Goal: Information Seeking & Learning: Learn about a topic

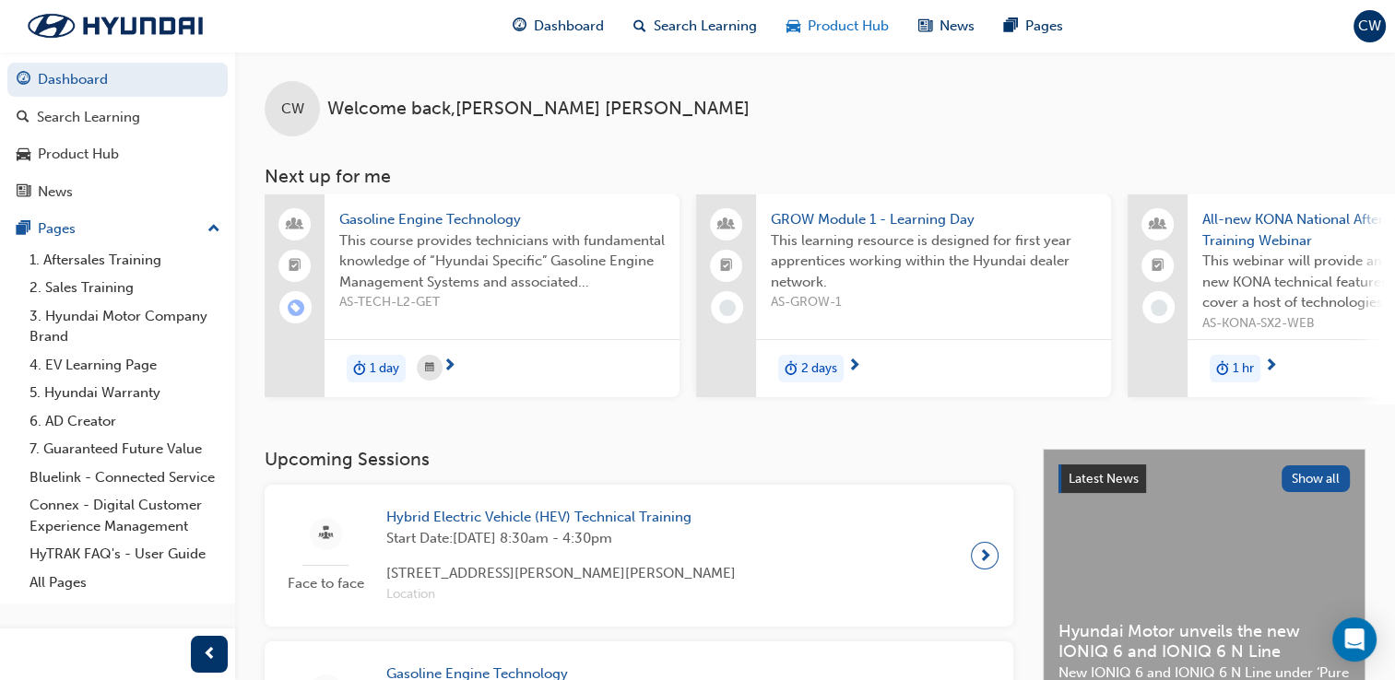
click at [814, 39] on div "Product Hub" at bounding box center [838, 26] width 132 height 38
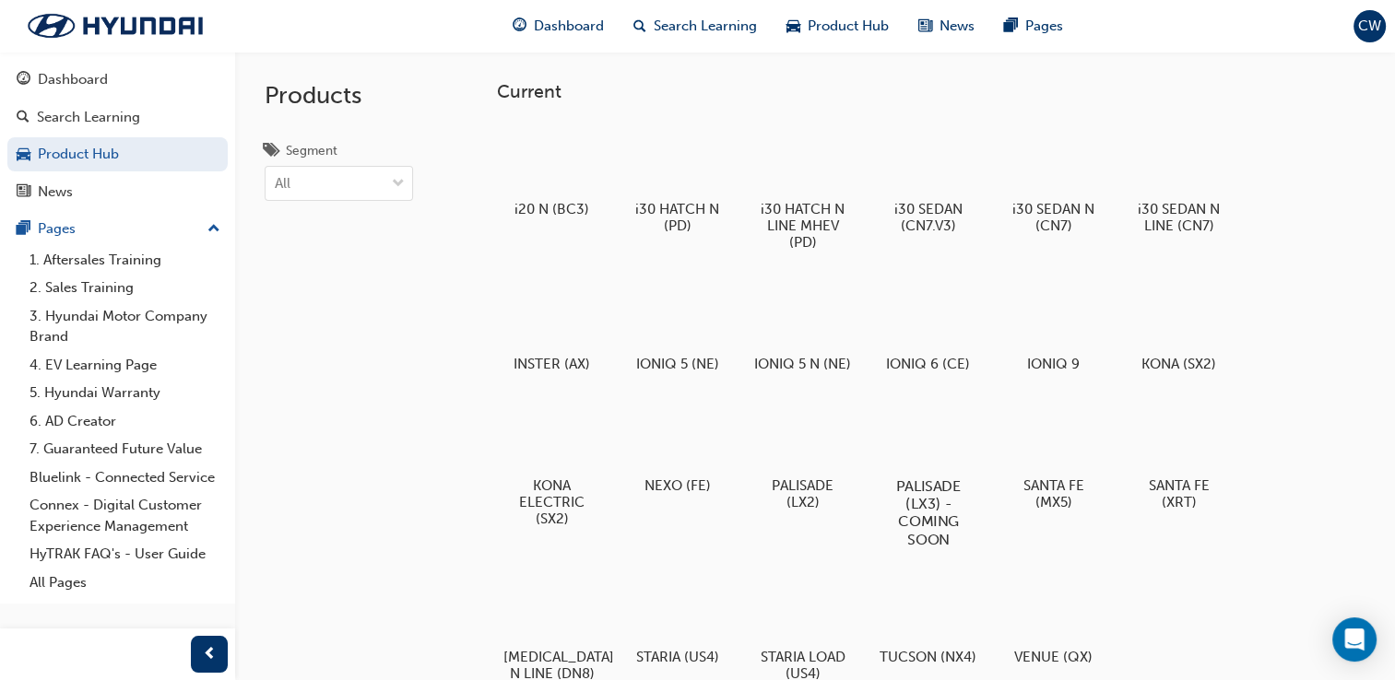
click at [891, 426] on div at bounding box center [928, 433] width 102 height 74
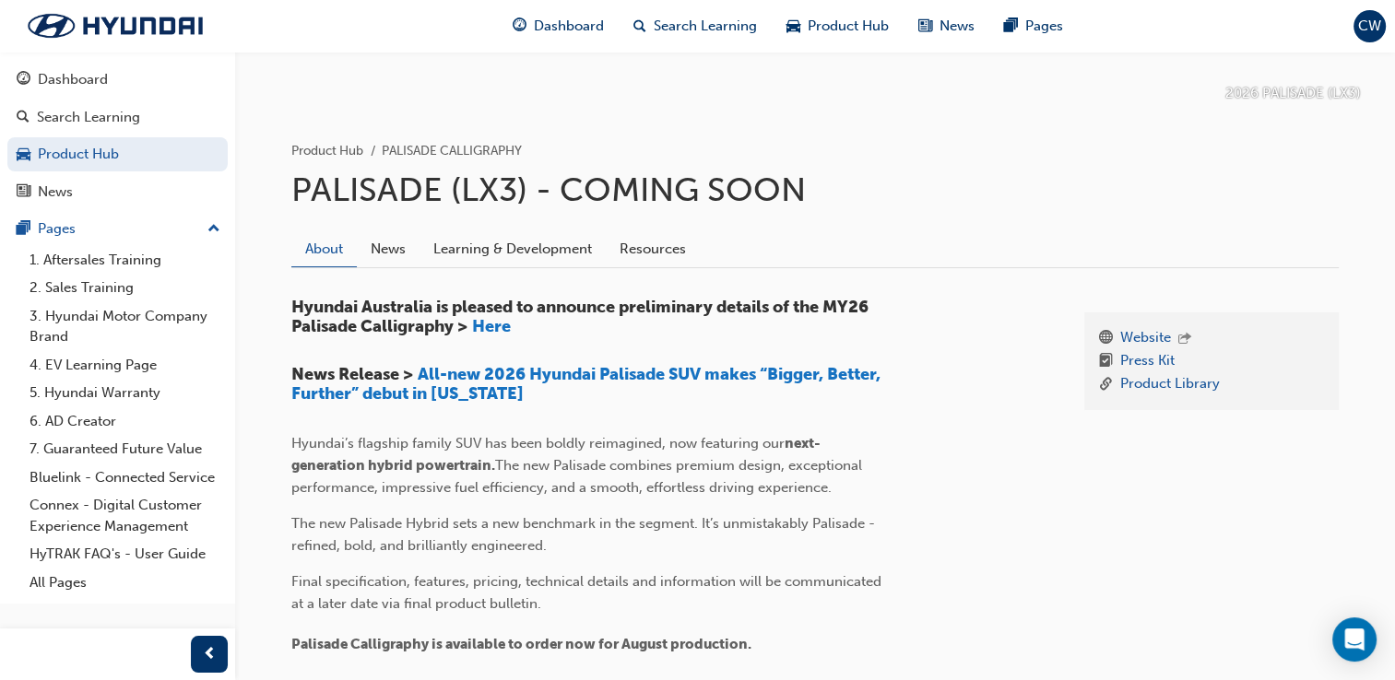
scroll to position [294, 0]
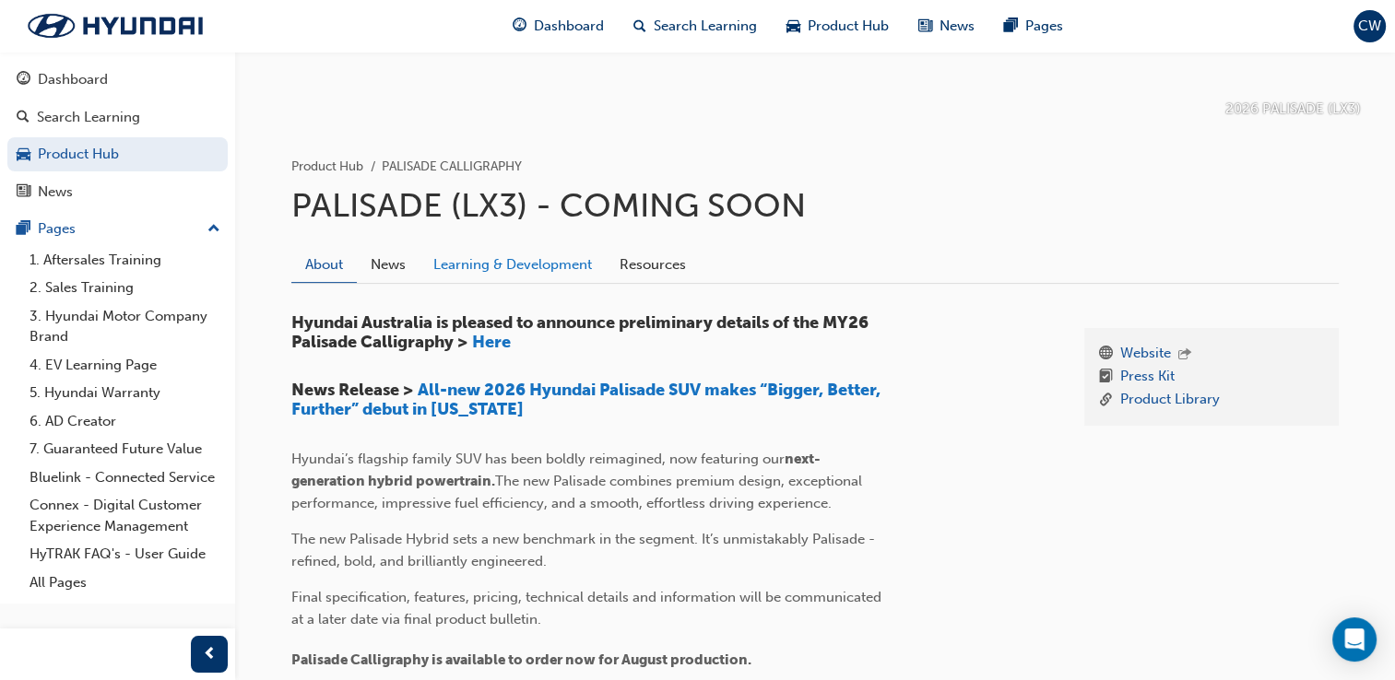
click at [540, 267] on link "Learning & Development" at bounding box center [512, 264] width 186 height 35
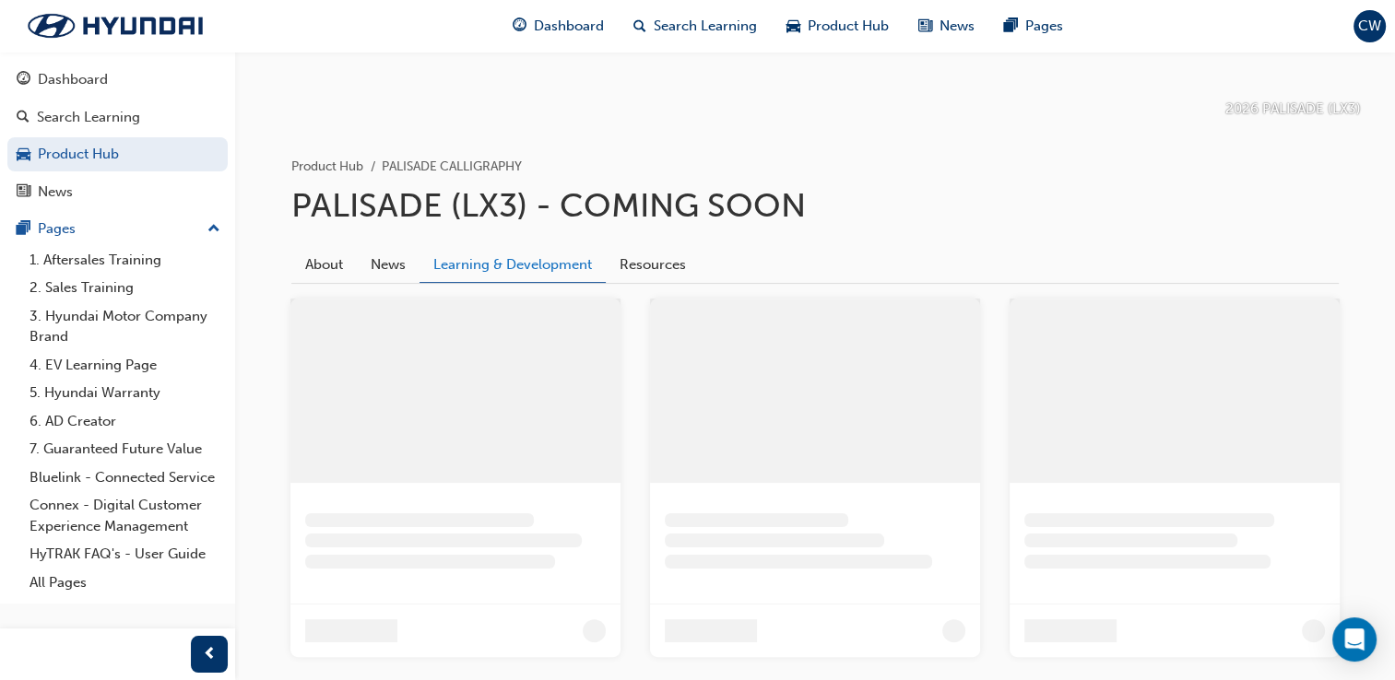
scroll to position [64, 0]
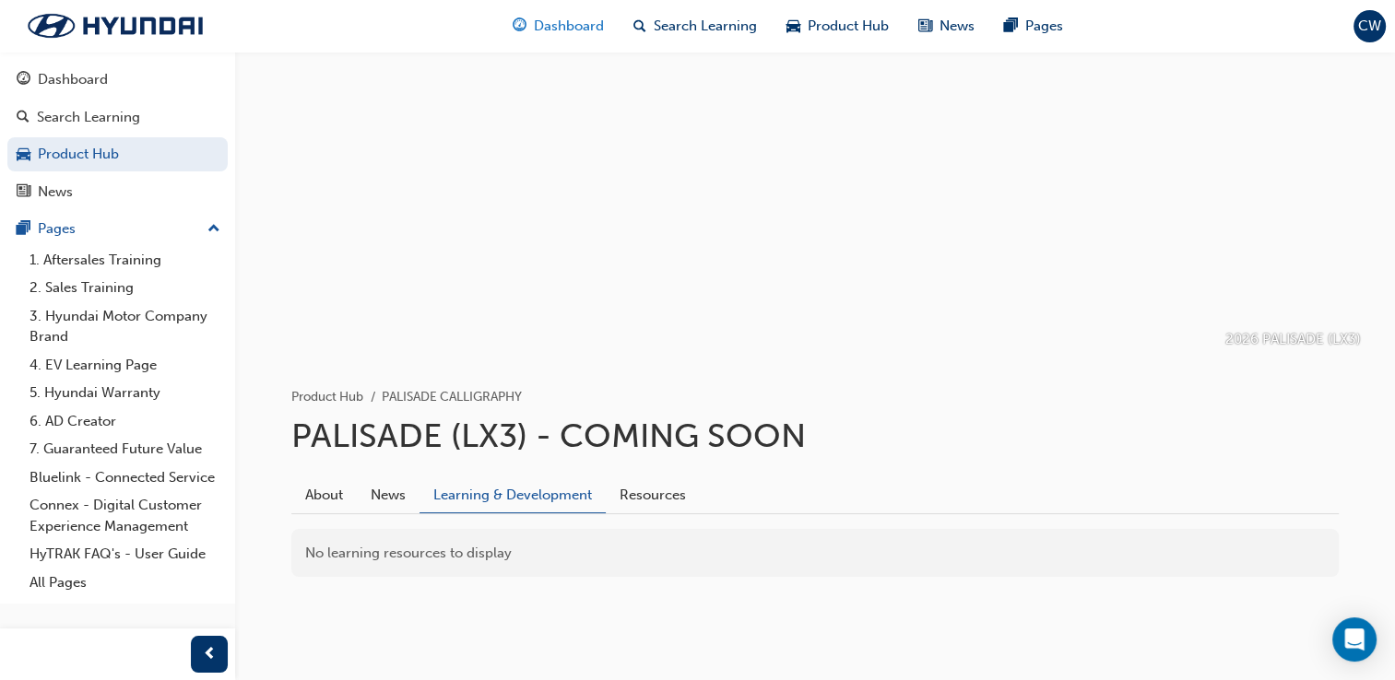
click at [593, 24] on span "Dashboard" at bounding box center [569, 26] width 70 height 21
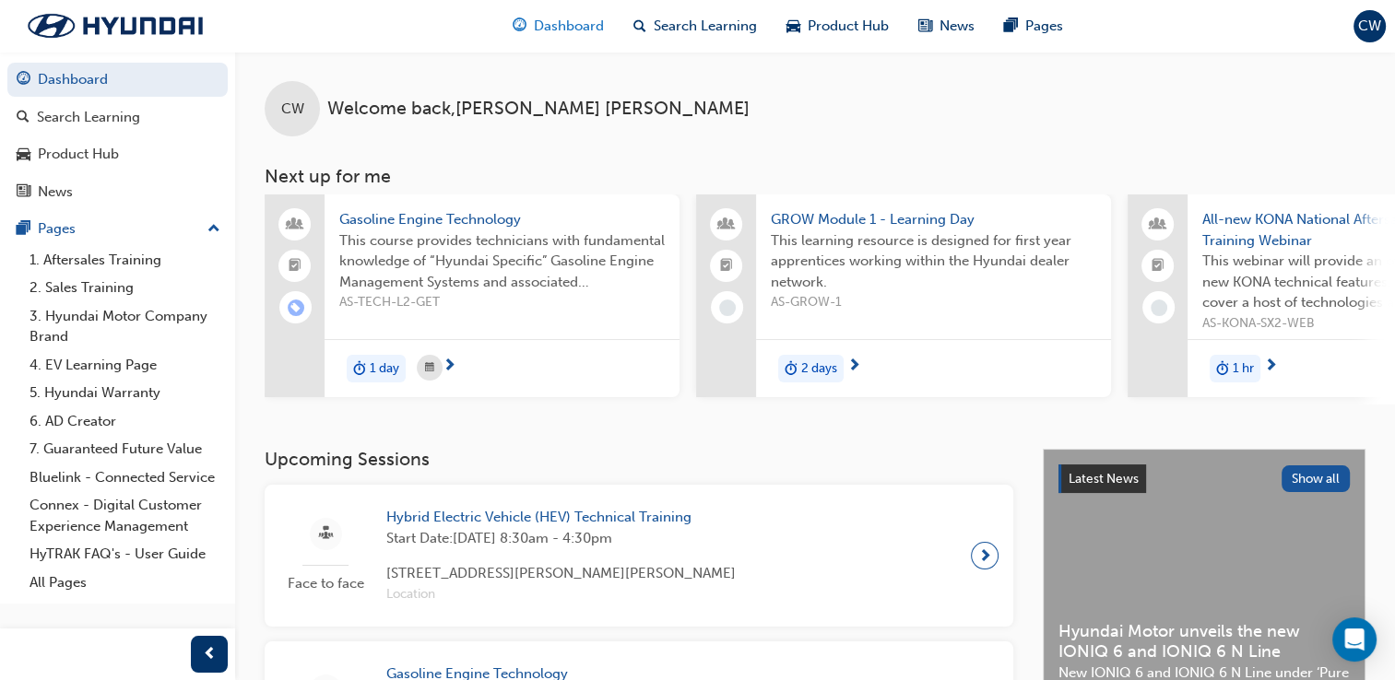
click at [580, 35] on span "Dashboard" at bounding box center [569, 26] width 70 height 21
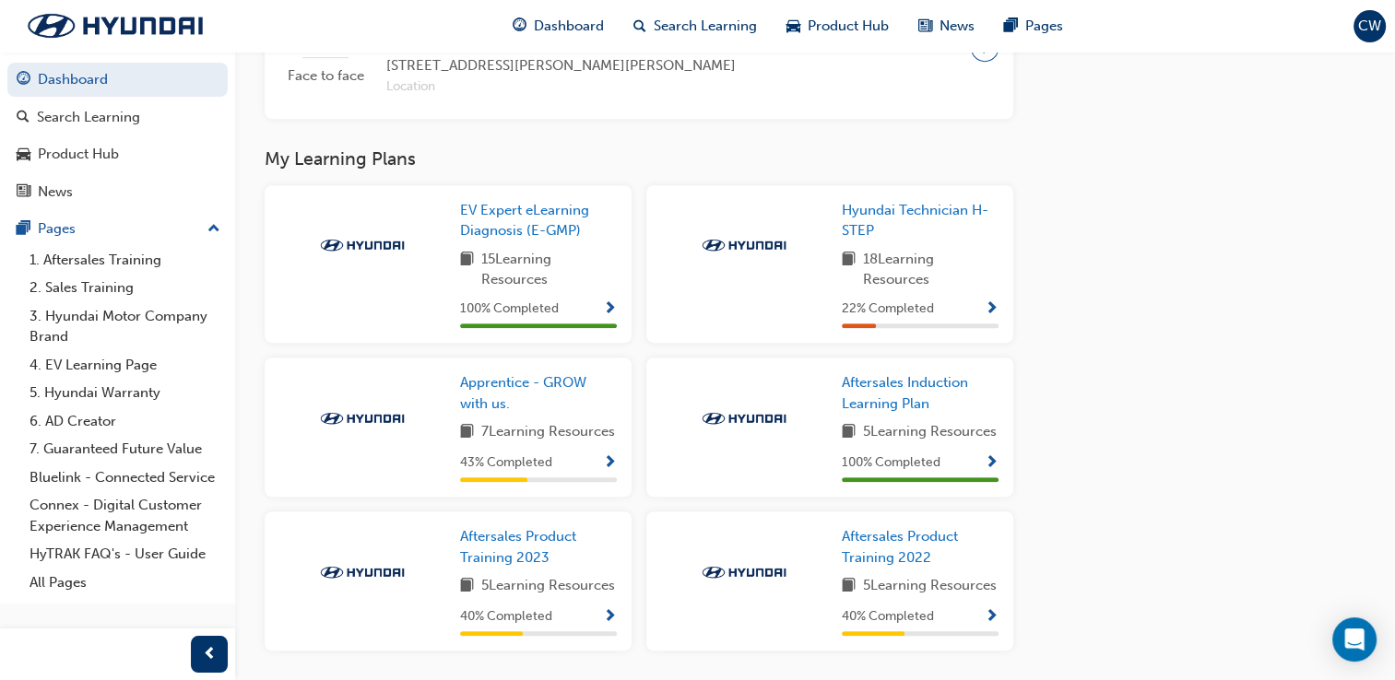
scroll to position [1137, 0]
click at [881, 232] on link "Hyundai Technician H-STEP" at bounding box center [920, 218] width 157 height 41
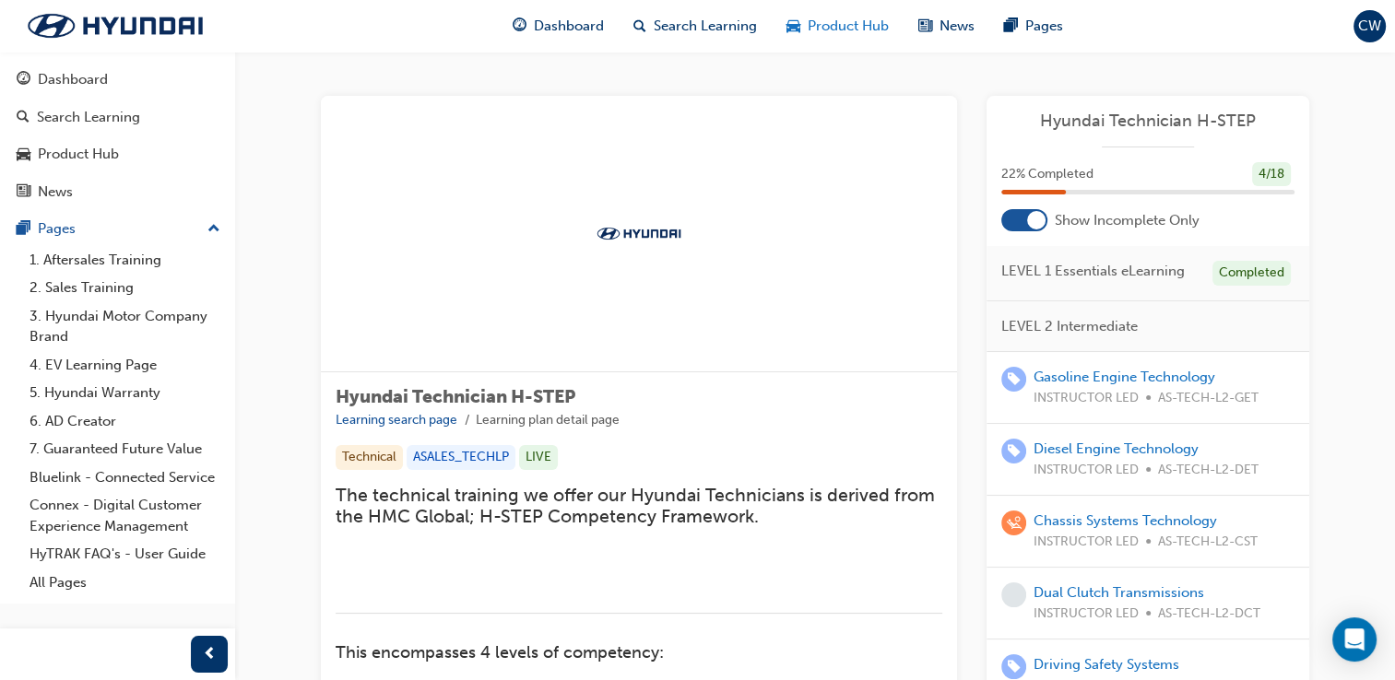
click at [847, 31] on span "Product Hub" at bounding box center [848, 26] width 81 height 21
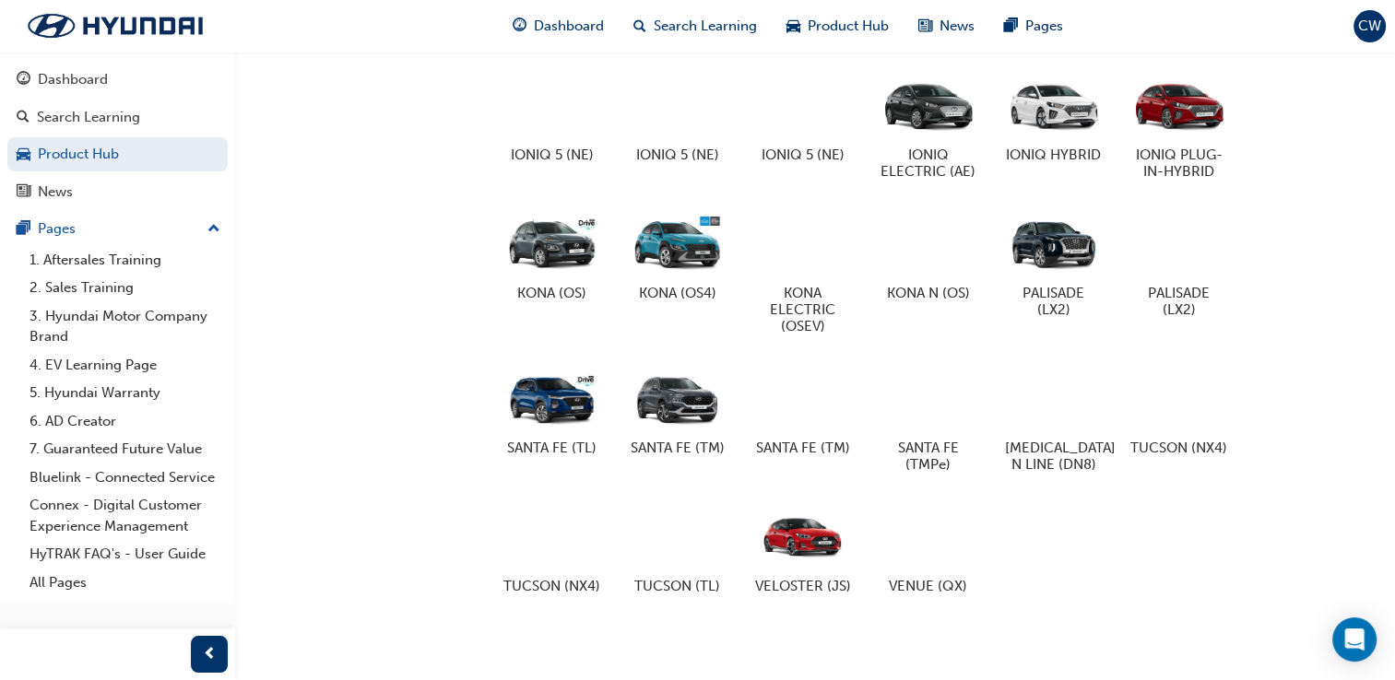
scroll to position [1005, 0]
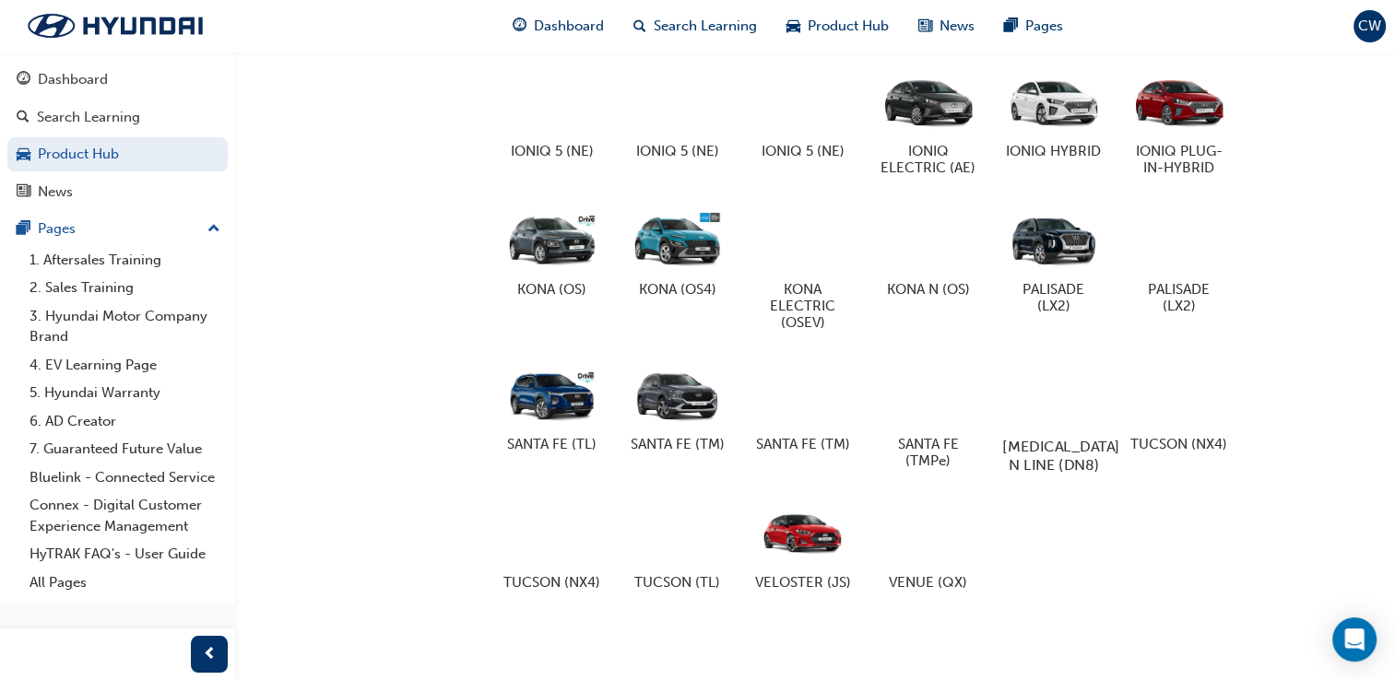
click at [1051, 415] on div at bounding box center [1053, 394] width 102 height 74
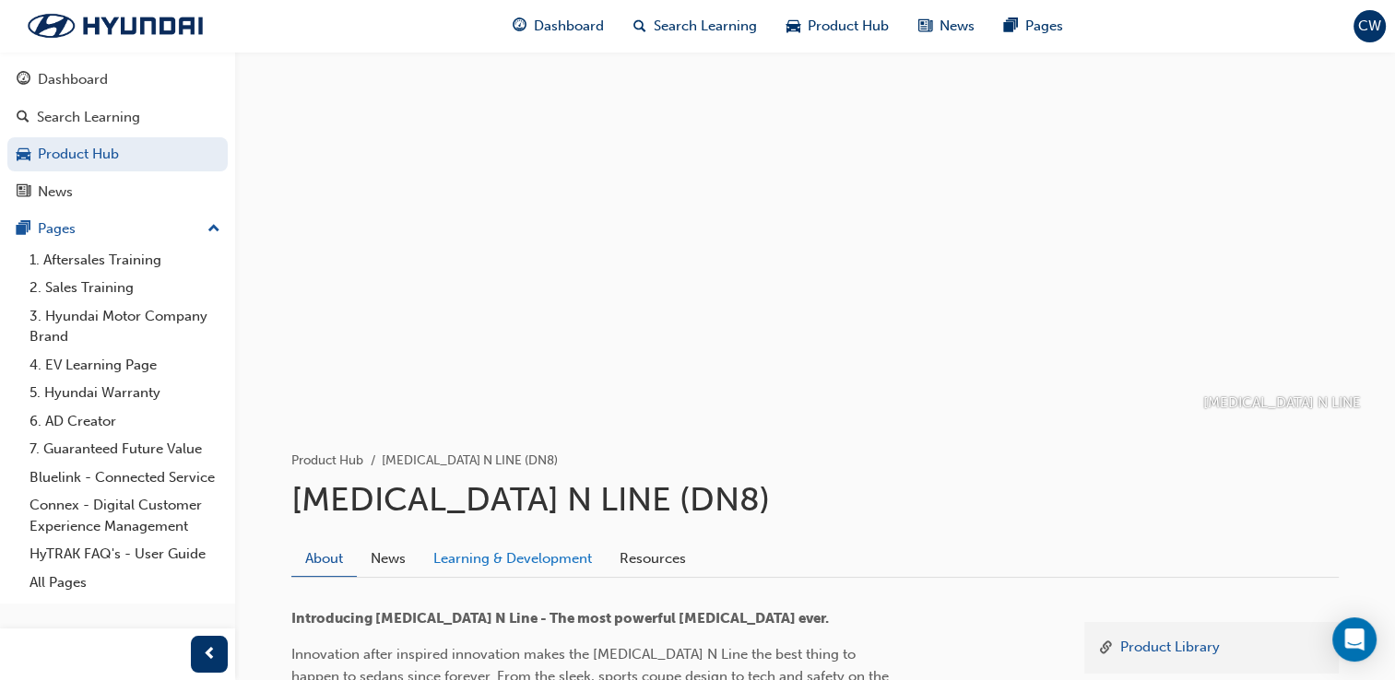
click at [549, 573] on link "Learning & Development" at bounding box center [512, 558] width 186 height 35
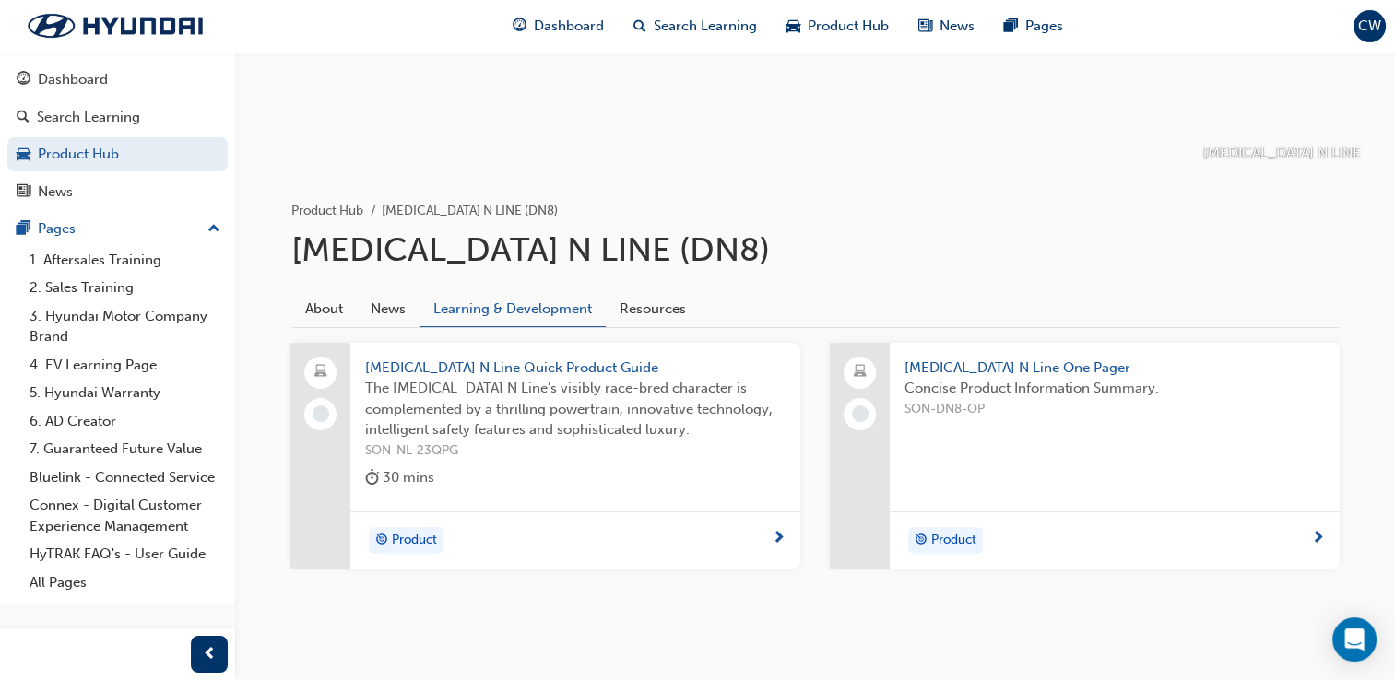
scroll to position [253, 0]
click at [478, 355] on span "[MEDICAL_DATA] N Line Quick Product Guide" at bounding box center [575, 365] width 420 height 21
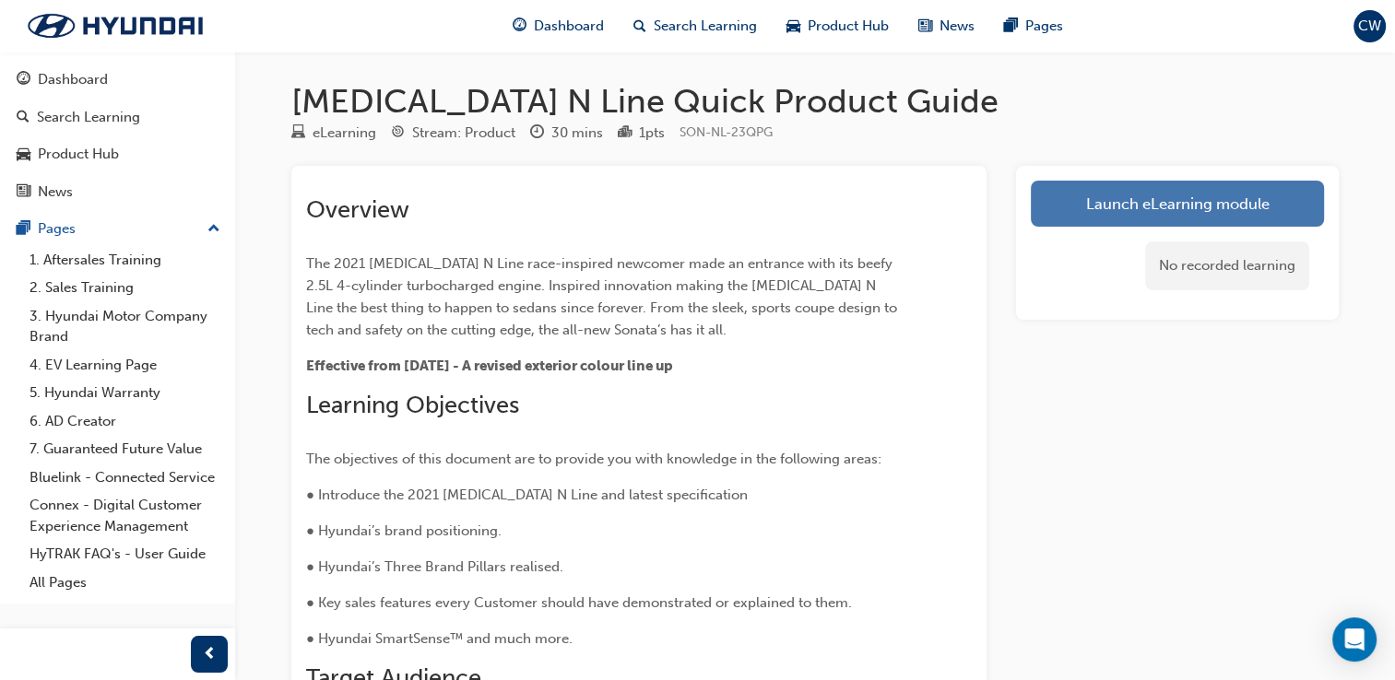
click at [1140, 195] on link "Launch eLearning module" at bounding box center [1177, 204] width 293 height 46
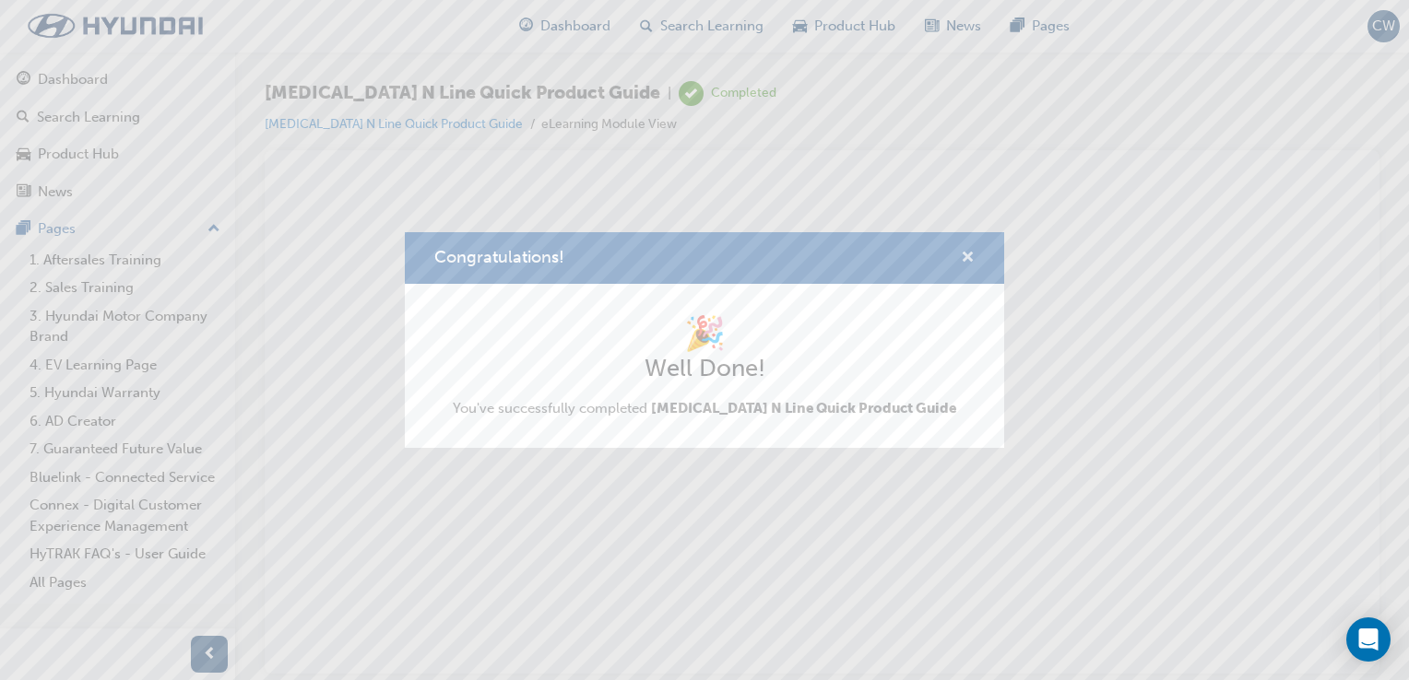
click at [963, 264] on span "cross-icon" at bounding box center [968, 259] width 14 height 17
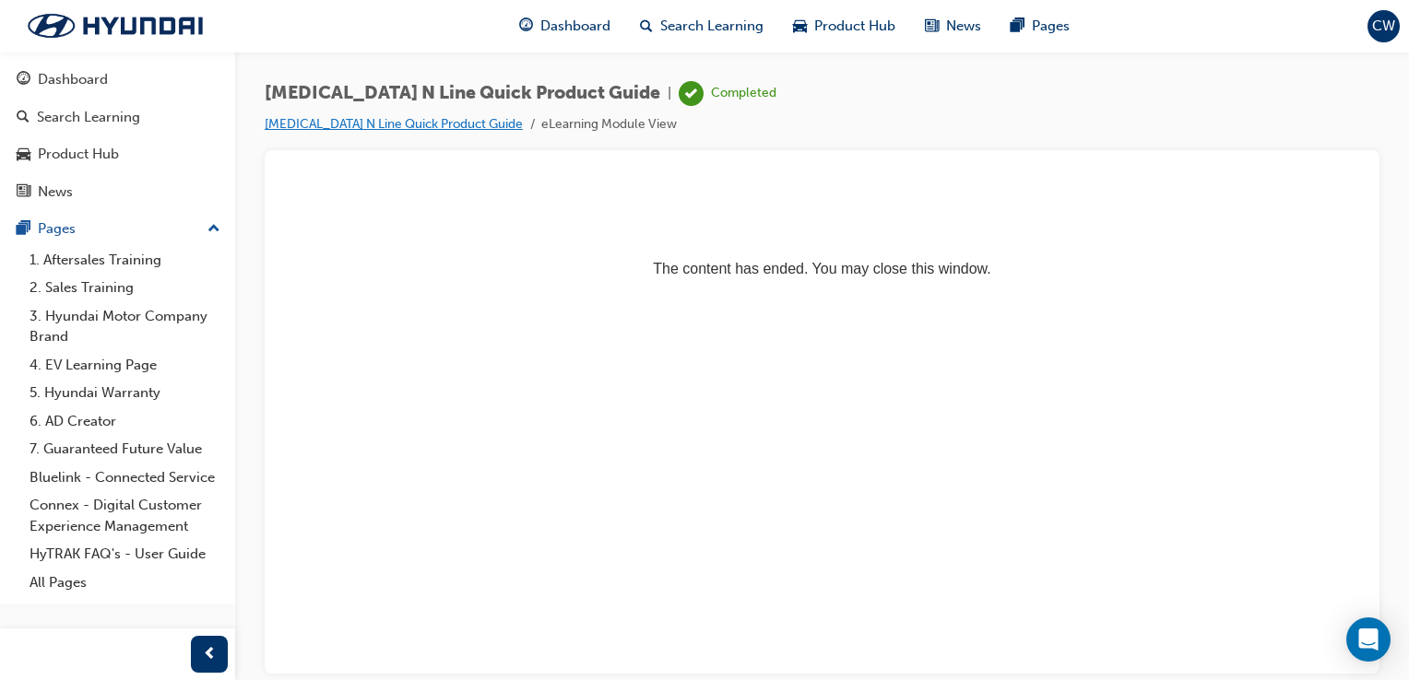
click at [438, 125] on link "[MEDICAL_DATA] N Line Quick Product Guide" at bounding box center [394, 124] width 258 height 16
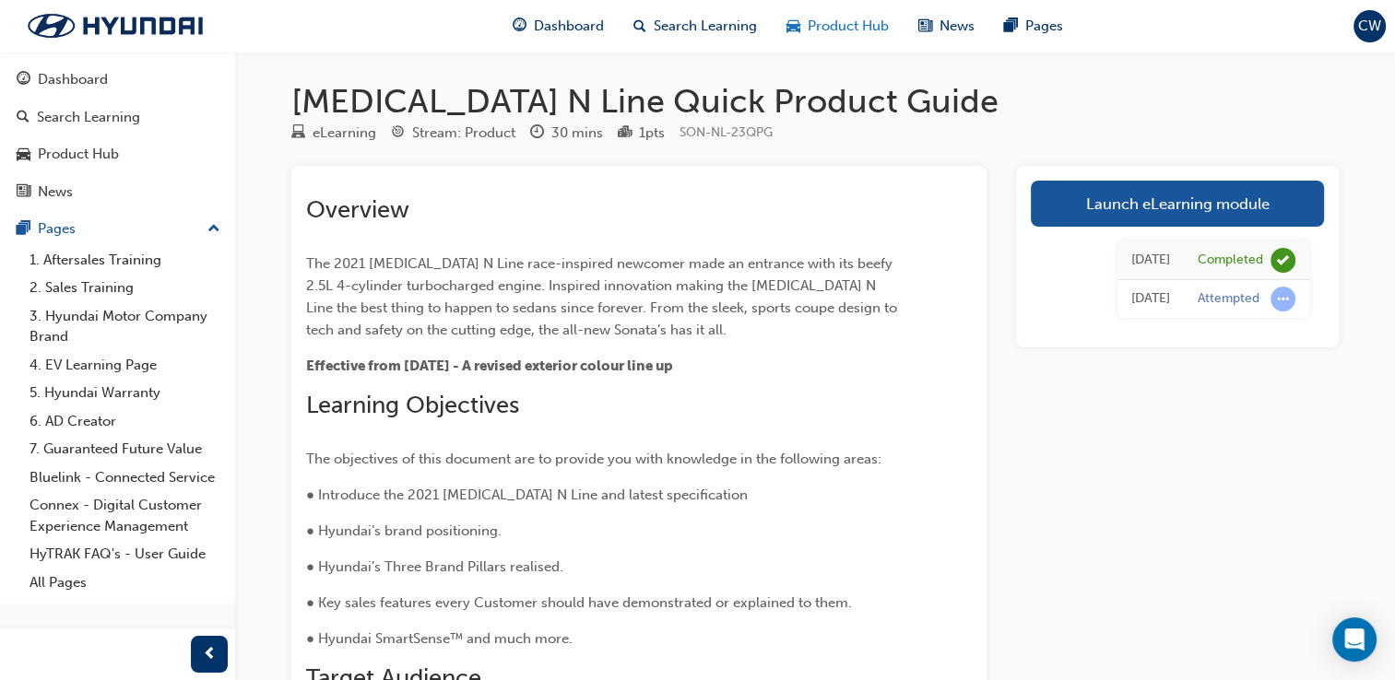
click at [811, 35] on span "Product Hub" at bounding box center [848, 26] width 81 height 21
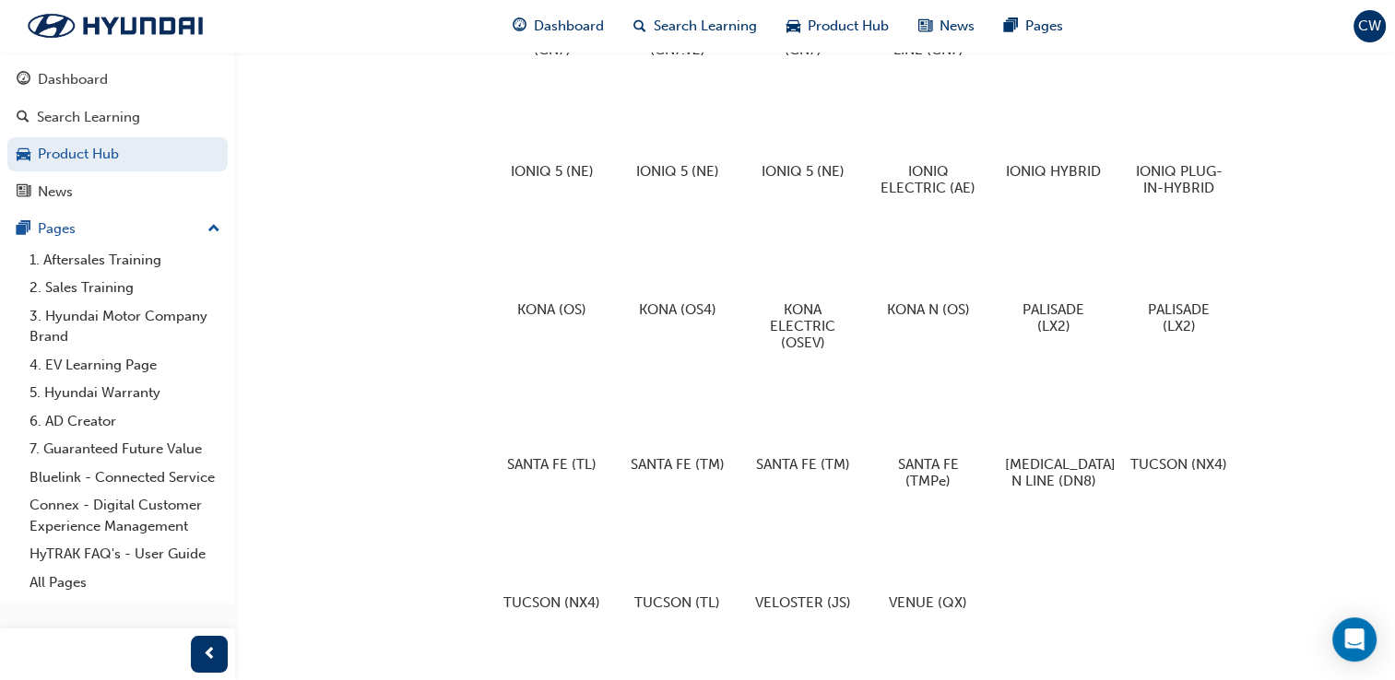
scroll to position [988, 0]
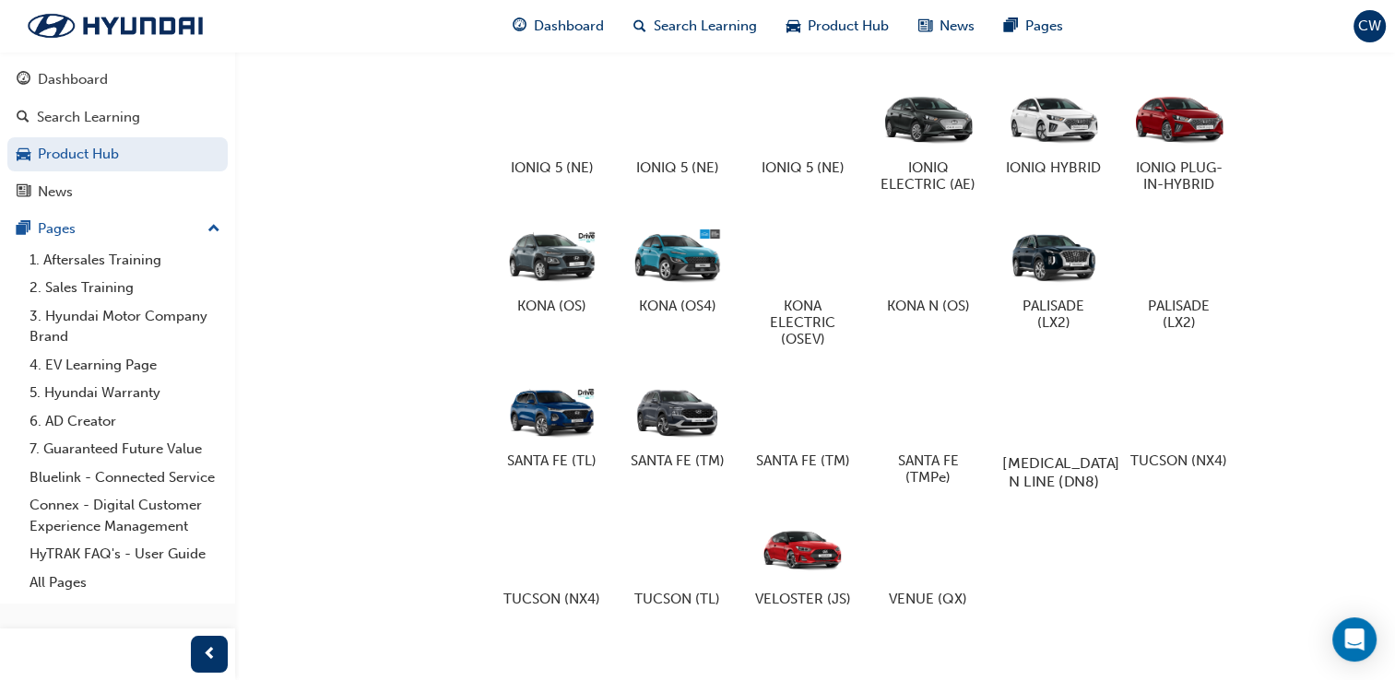
click at [1032, 406] on div at bounding box center [1053, 410] width 102 height 74
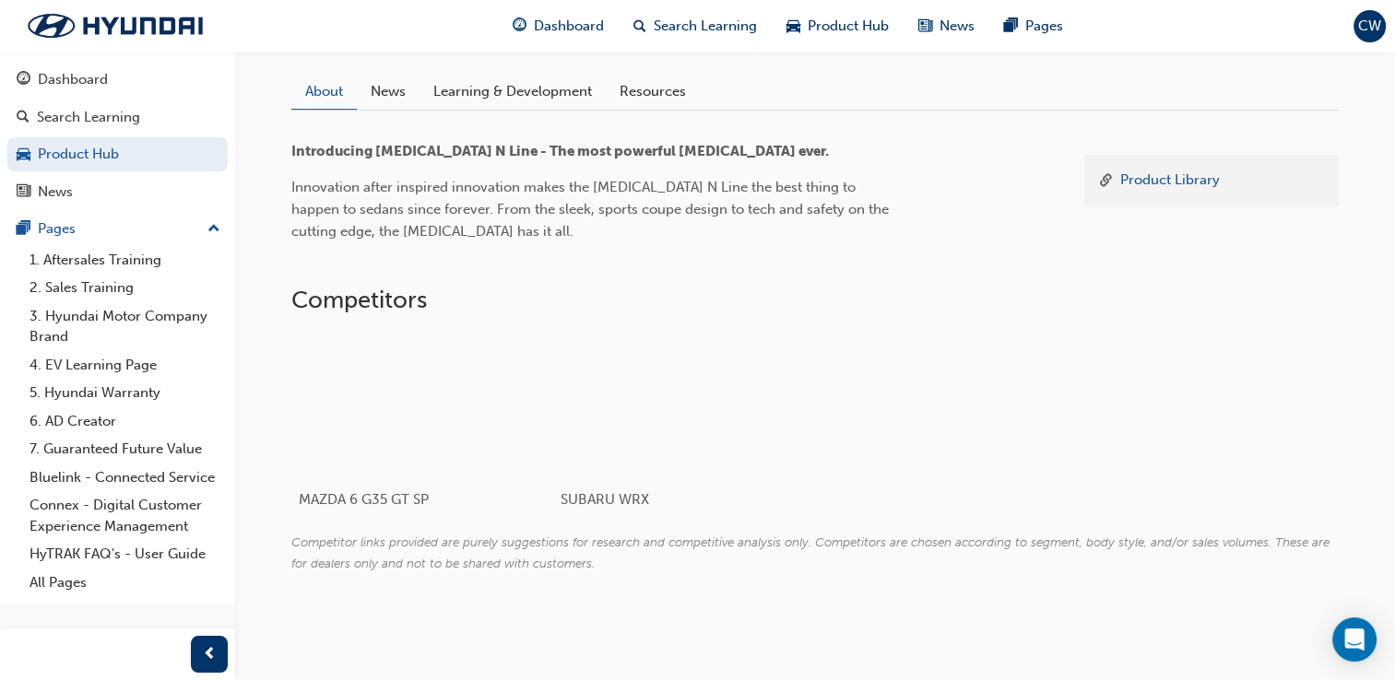
scroll to position [464, 0]
click at [582, 86] on link "Learning & Development" at bounding box center [512, 94] width 186 height 35
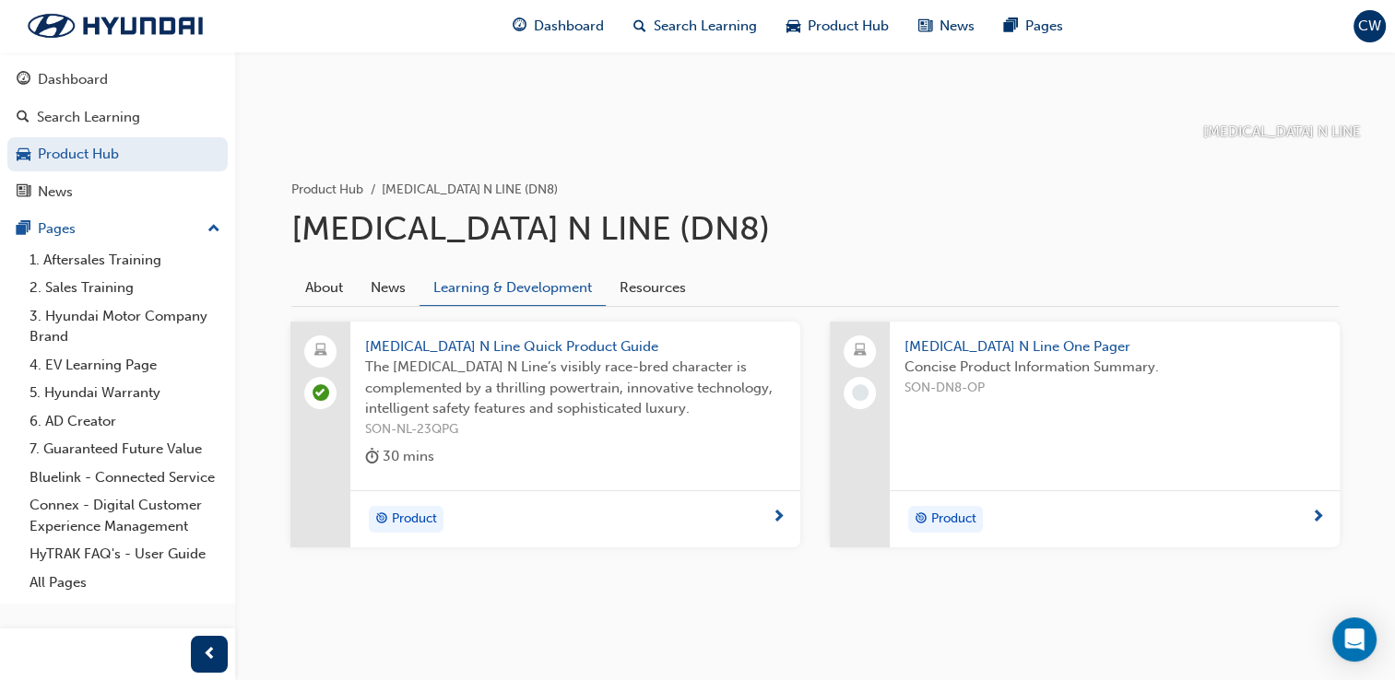
click at [1007, 443] on div "[MEDICAL_DATA] N Line One Pager Concise Product Information Summary. SON-DN8-OP" at bounding box center [1115, 391] width 450 height 139
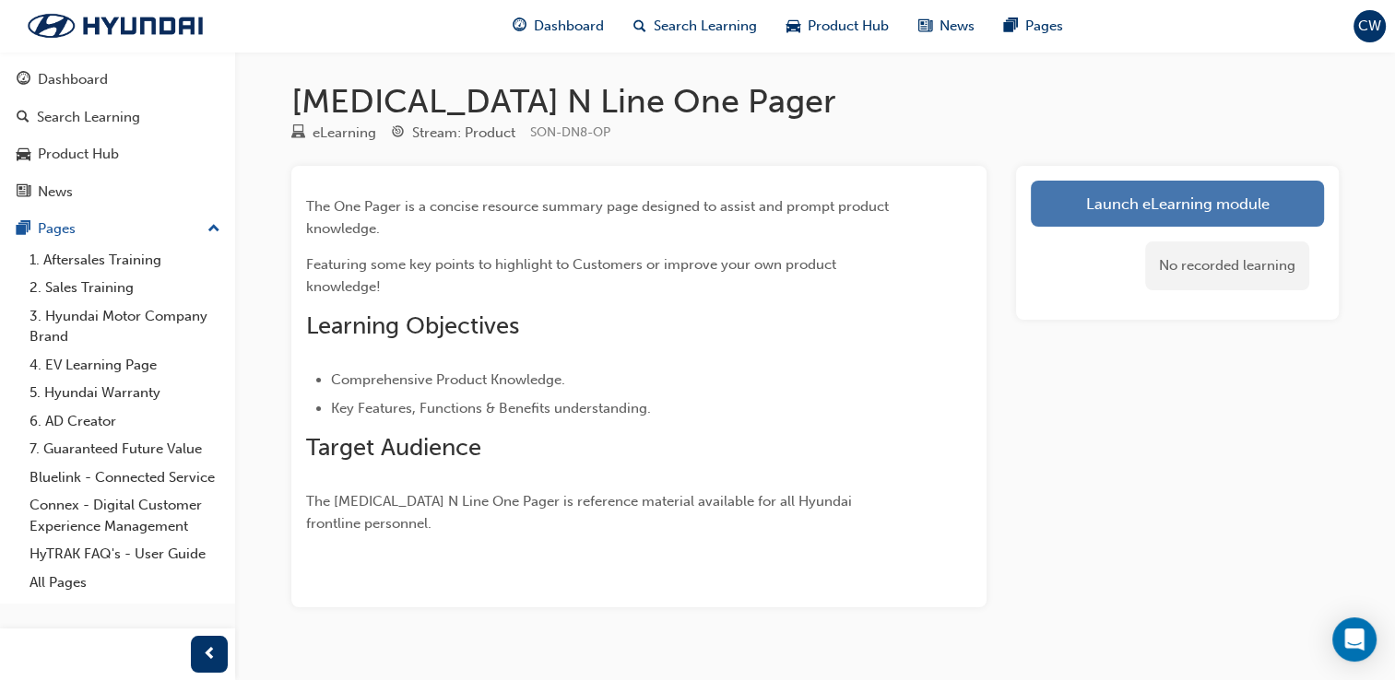
click at [1163, 204] on link "Launch eLearning module" at bounding box center [1177, 204] width 293 height 46
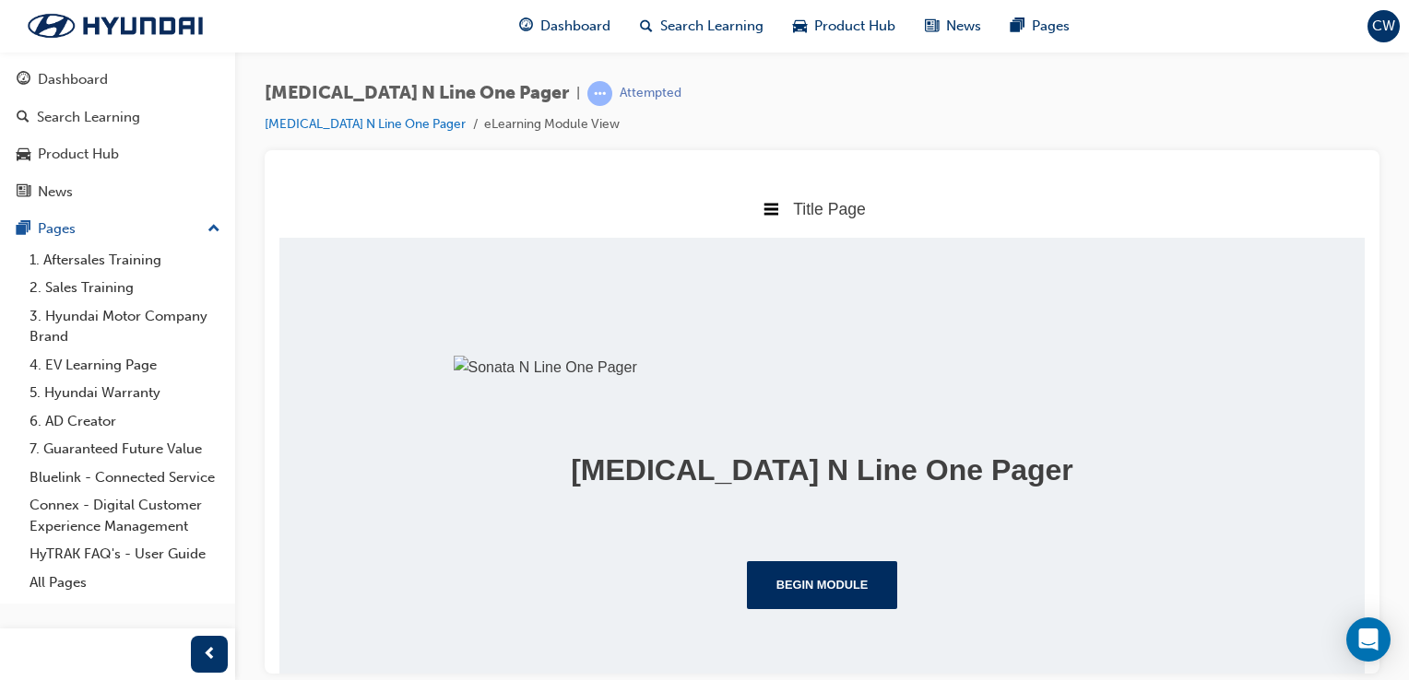
scroll to position [324, 0]
drag, startPoint x: 1355, startPoint y: 268, endPoint x: 1687, endPoint y: 686, distance: 533.5
click at [797, 601] on button "Begin Module" at bounding box center [822, 585] width 151 height 48
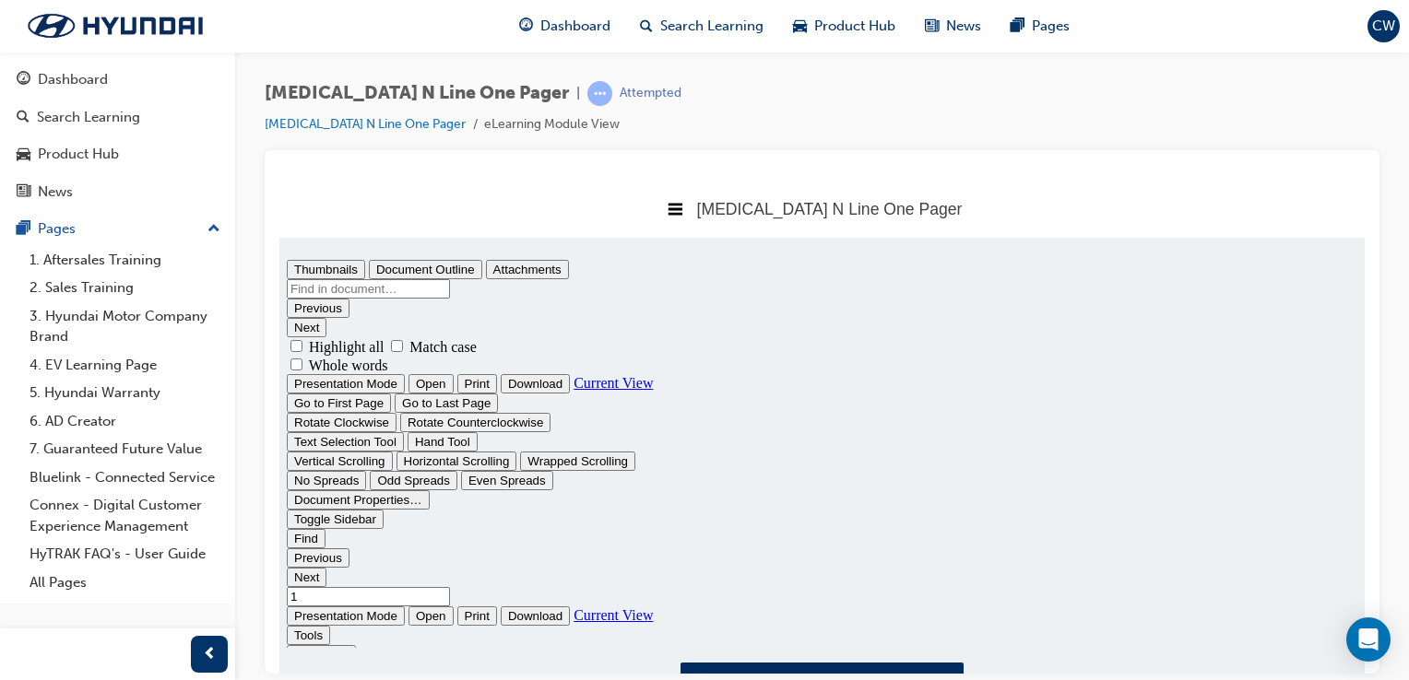
scroll to position [0, 0]
type input "1"
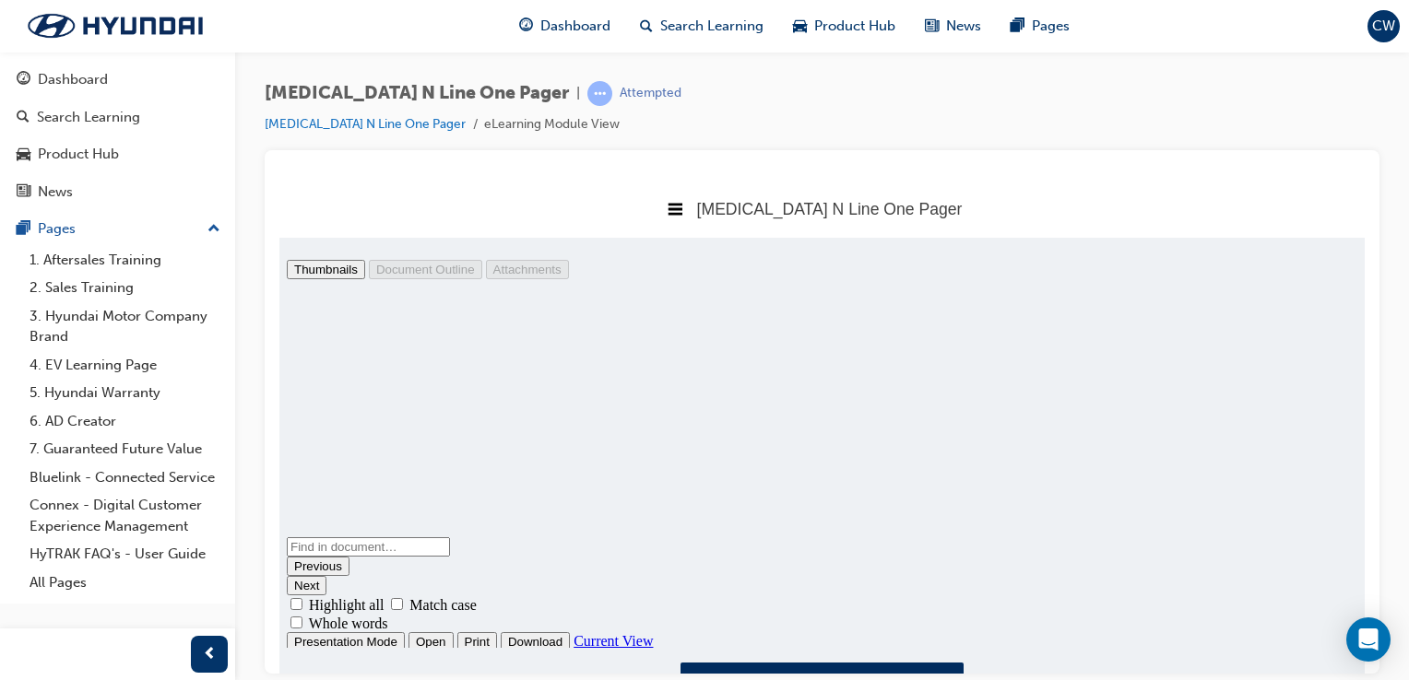
scroll to position [89, 0]
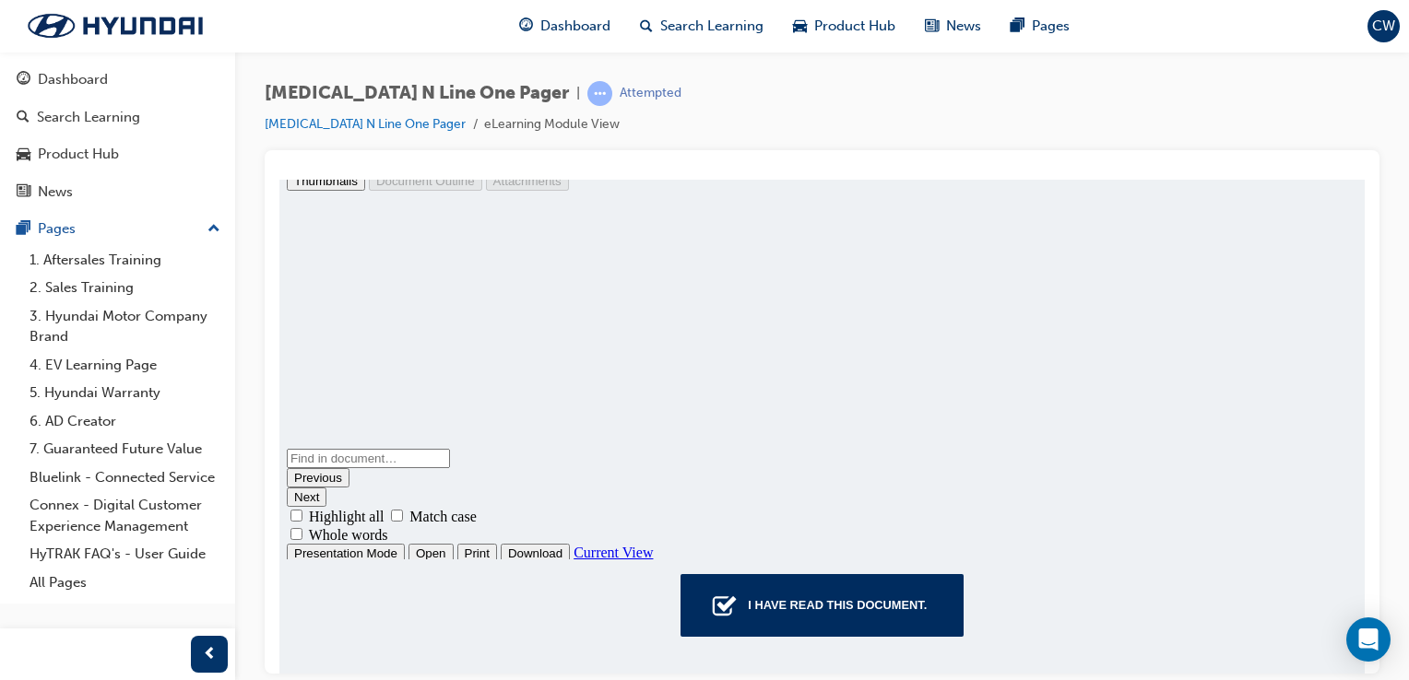
drag, startPoint x: 1359, startPoint y: 549, endPoint x: 1660, endPoint y: 856, distance: 429.6
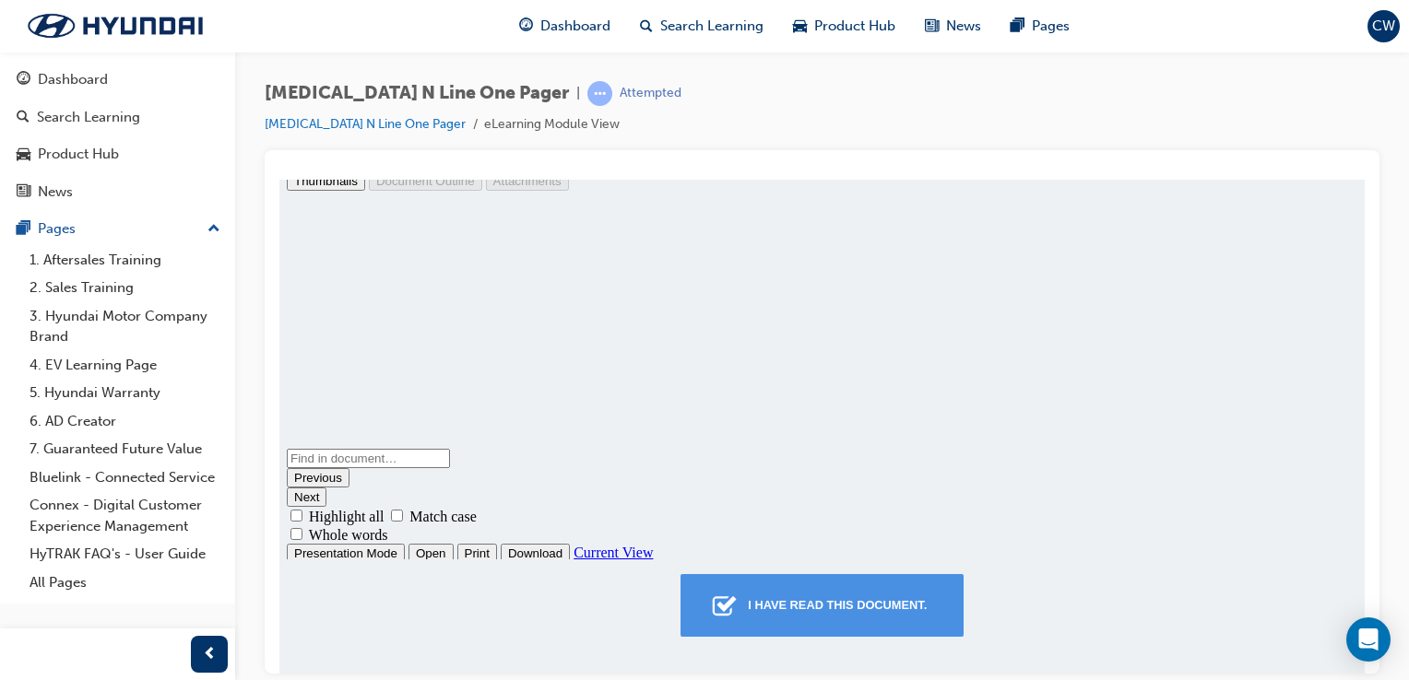
click at [889, 616] on div "I have read this document." at bounding box center [837, 604] width 194 height 33
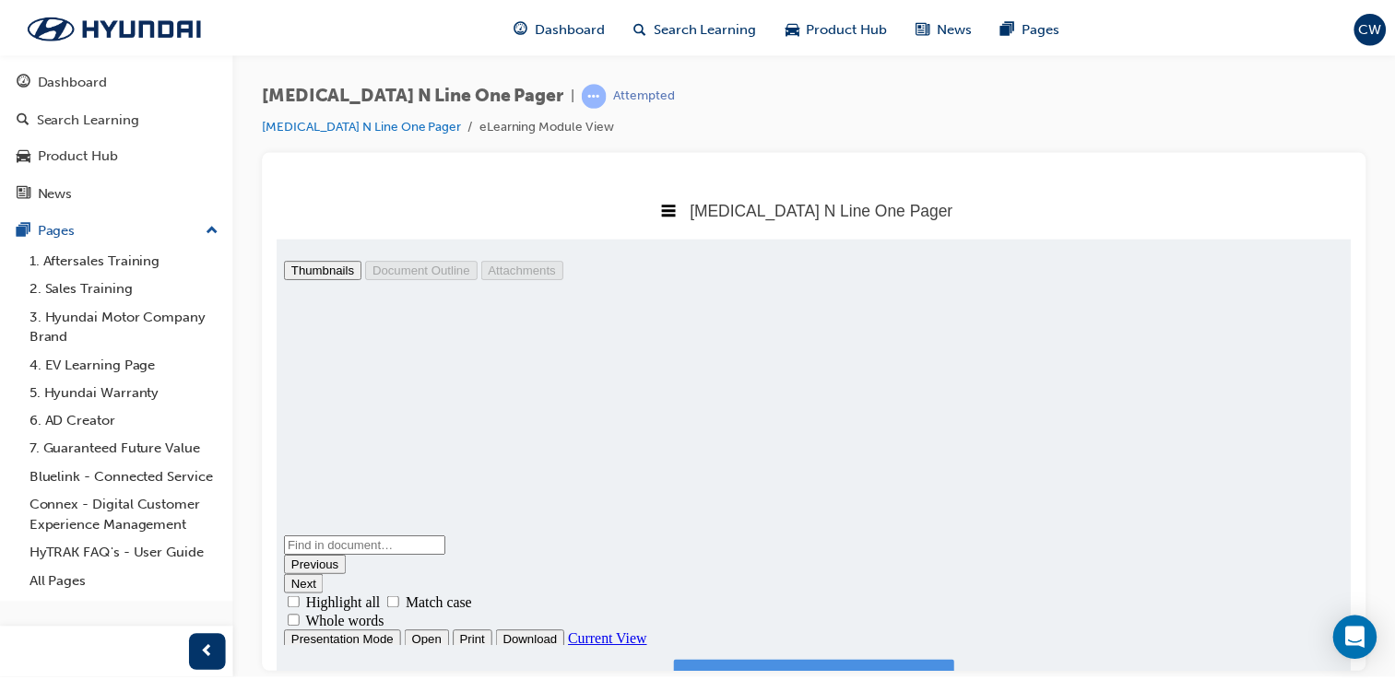
scroll to position [9, 9]
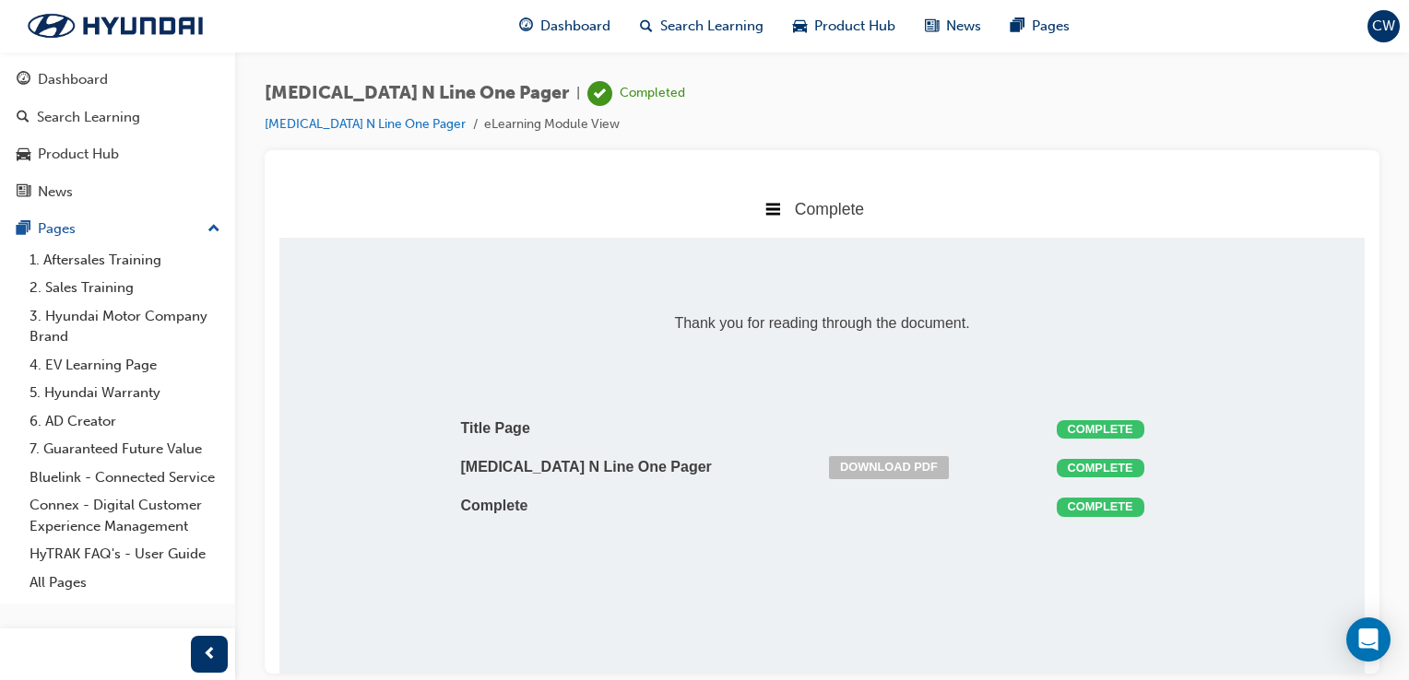
click at [815, 210] on span "Complete" at bounding box center [829, 208] width 69 height 18
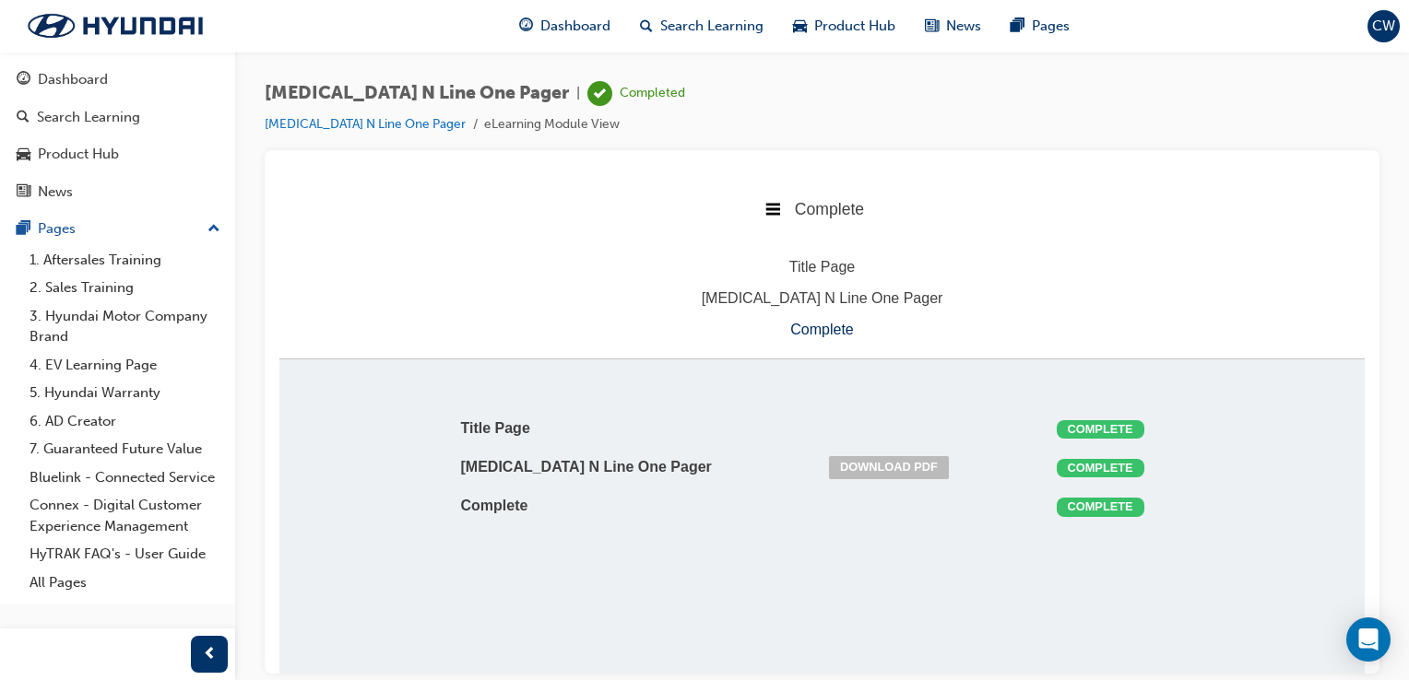
click at [815, 210] on span "Complete" at bounding box center [829, 208] width 69 height 18
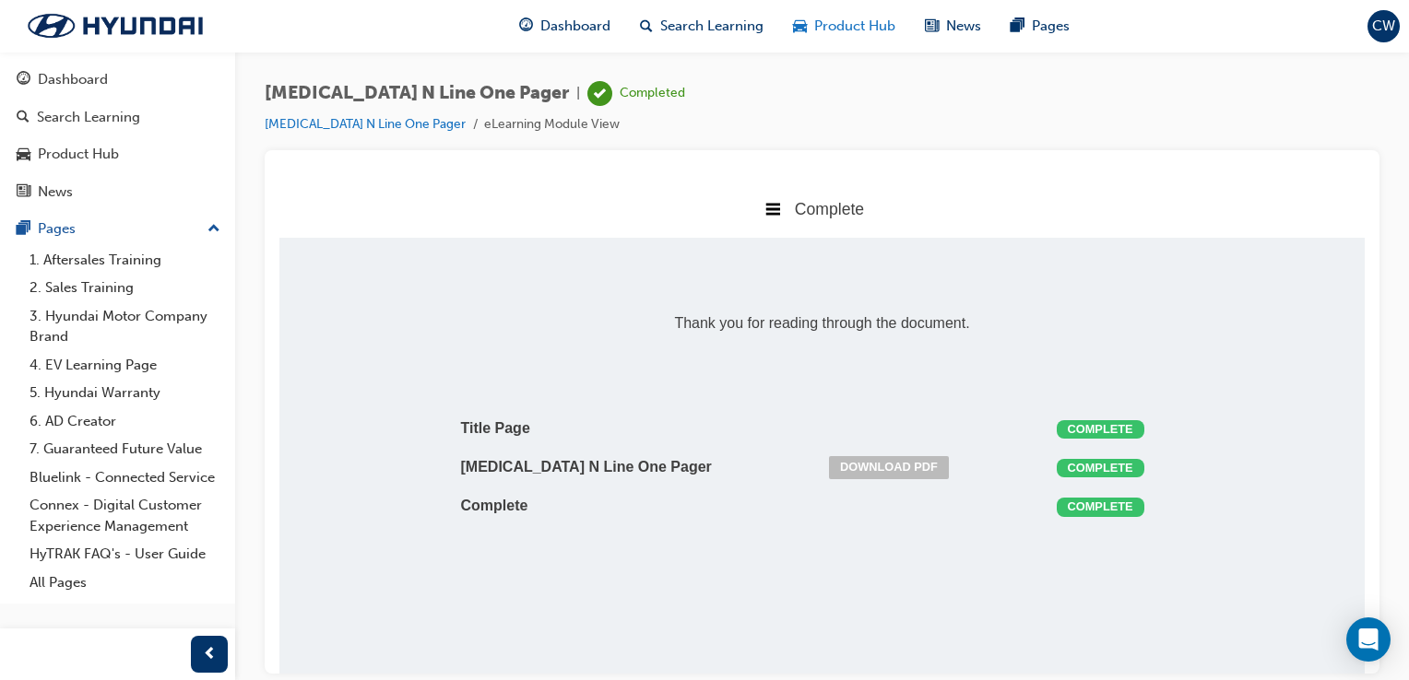
click at [832, 28] on span "Product Hub" at bounding box center [854, 26] width 81 height 21
